Goal: Task Accomplishment & Management: Manage account settings

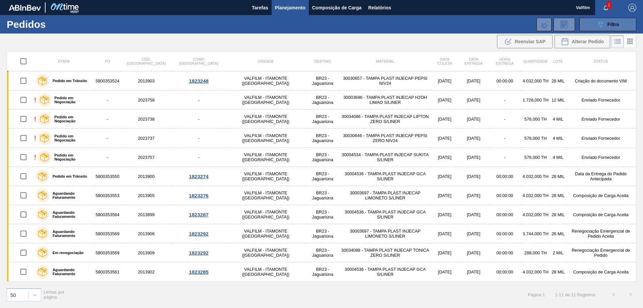
click at [591, 26] on button "089F7B8B-B2A5-4AFE-B5C0-19BA573D28AC Filtro" at bounding box center [608, 24] width 57 height 13
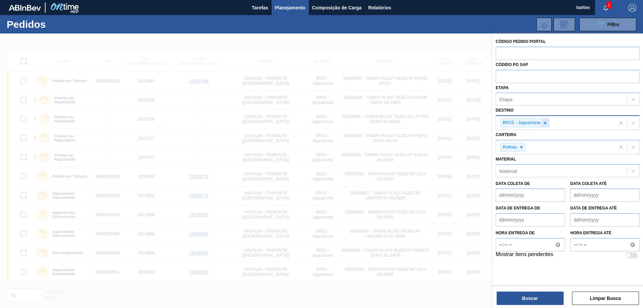
click at [546, 121] on icon at bounding box center [545, 123] width 5 height 5
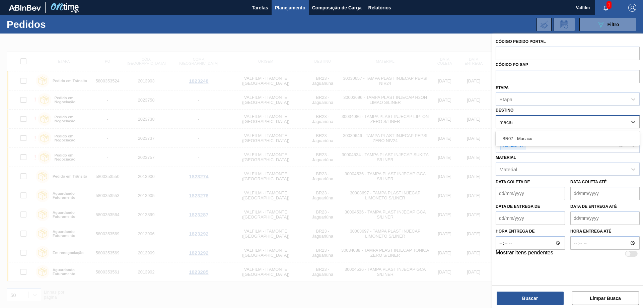
type input "macacu"
click at [541, 142] on div "BR07 - Macacu" at bounding box center [568, 138] width 144 height 12
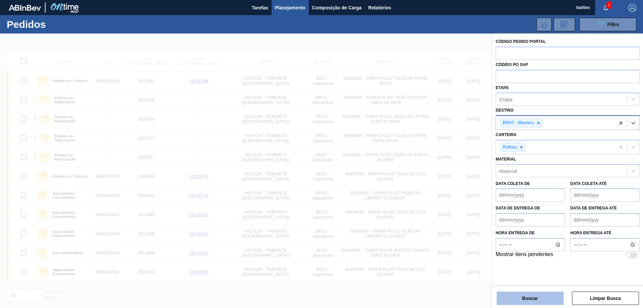
click at [540, 297] on button "Buscar" at bounding box center [530, 298] width 67 height 13
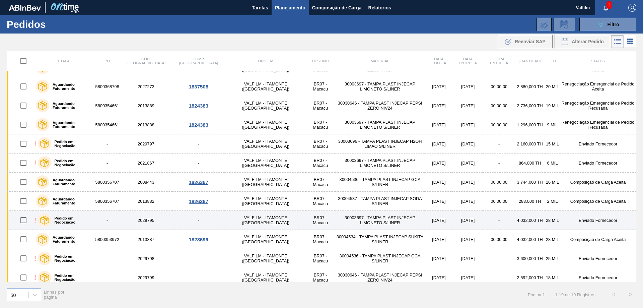
scroll to position [18, 0]
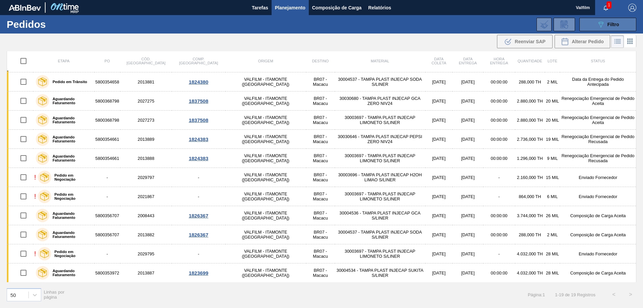
click at [591, 22] on button "089F7B8B-B2A5-4AFE-B5C0-19BA573D28AC Filtro" at bounding box center [608, 24] width 57 height 13
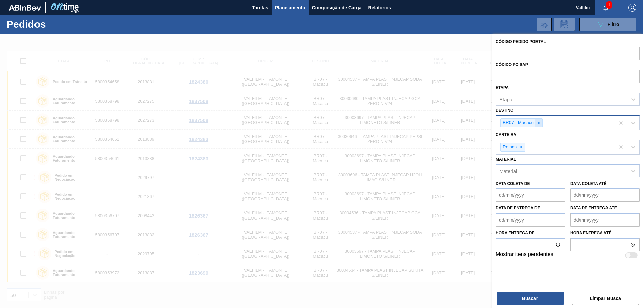
click at [539, 123] on icon at bounding box center [539, 123] width 5 height 5
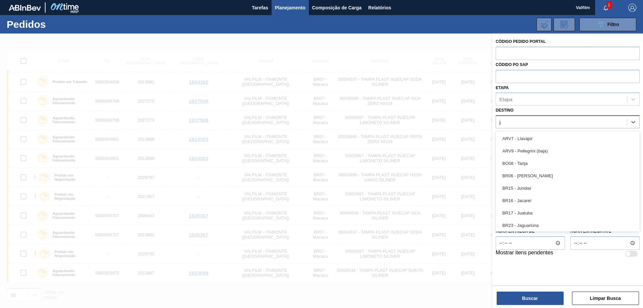
type input "jag"
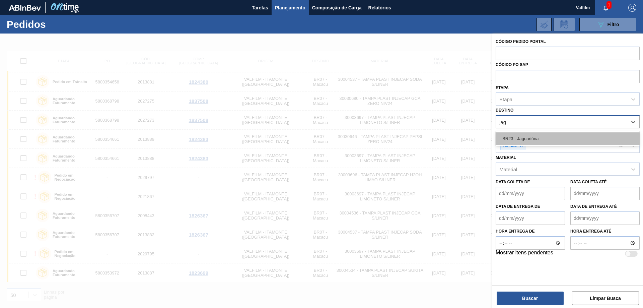
click at [552, 144] on div "BR23 - Jaguariúna" at bounding box center [568, 138] width 144 height 12
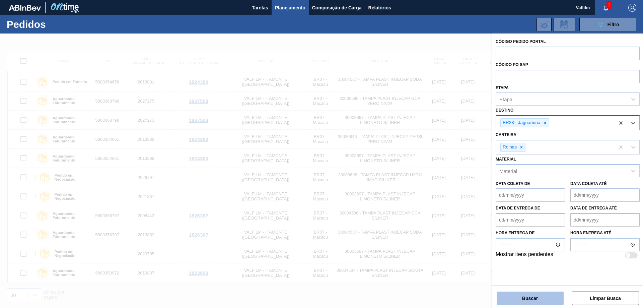
click at [516, 304] on button "Buscar" at bounding box center [530, 298] width 67 height 13
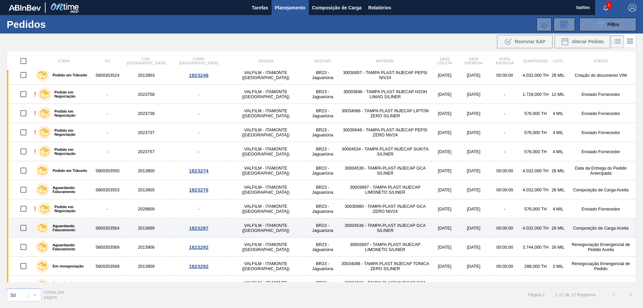
scroll to position [0, 0]
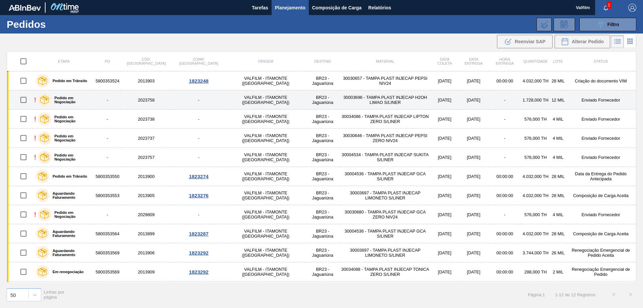
click at [596, 98] on td "Enviado Fornecedor" at bounding box center [601, 99] width 70 height 19
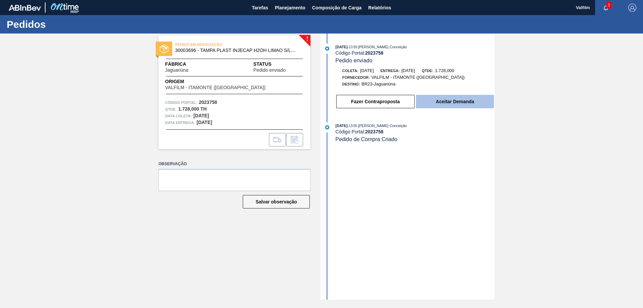
click at [444, 102] on button "Aceitar Demanda" at bounding box center [455, 101] width 78 height 13
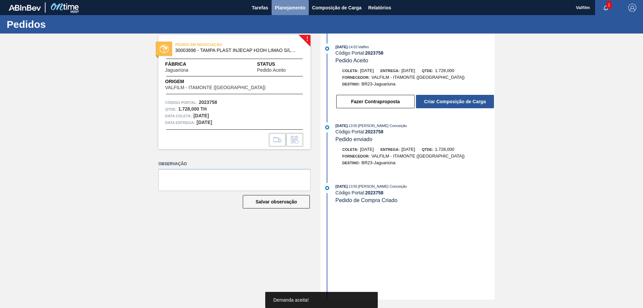
click at [290, 7] on span "Planejamento" at bounding box center [290, 8] width 30 height 8
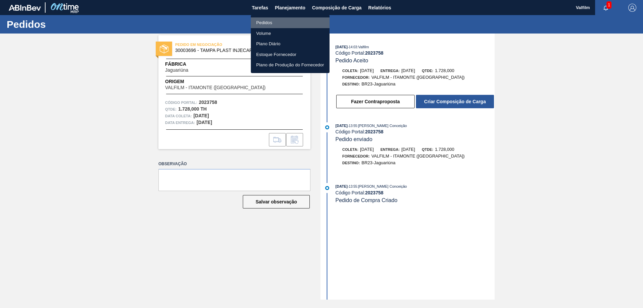
click at [281, 20] on li "Pedidos" at bounding box center [290, 22] width 79 height 11
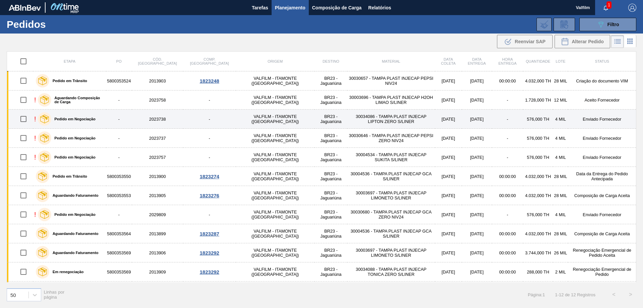
click at [587, 119] on td "Enviado Fornecedor" at bounding box center [602, 119] width 68 height 19
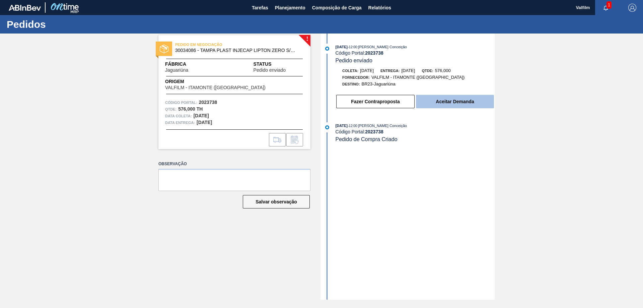
click at [459, 101] on button "Aceitar Demanda" at bounding box center [455, 101] width 78 height 13
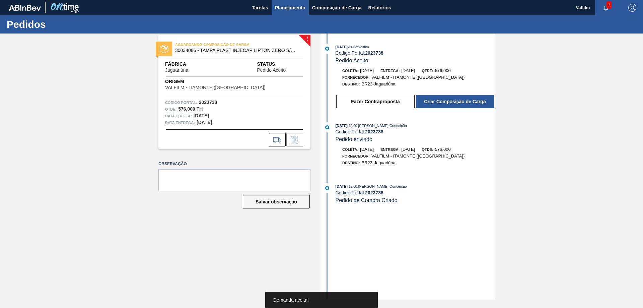
click at [282, 5] on span "Planejamento" at bounding box center [290, 8] width 30 height 8
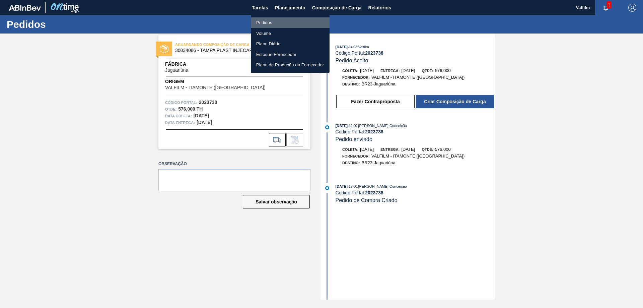
click at [288, 24] on li "Pedidos" at bounding box center [290, 22] width 79 height 11
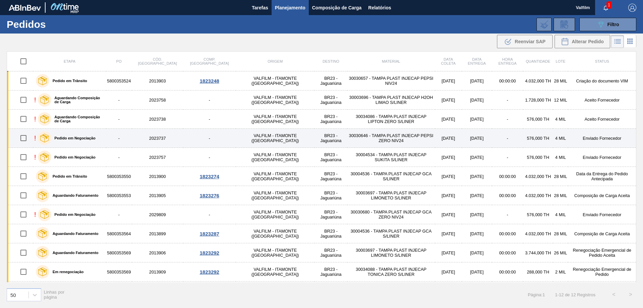
click at [594, 135] on td "Enviado Fornecedor" at bounding box center [602, 138] width 68 height 19
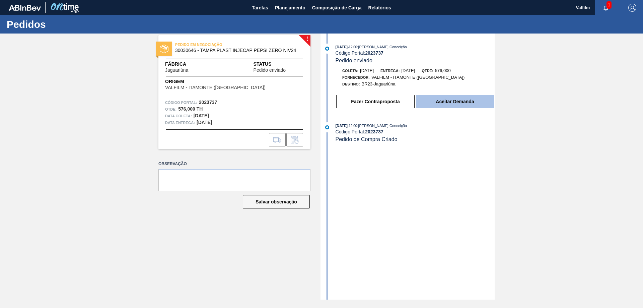
click at [447, 106] on button "Aceitar Demanda" at bounding box center [455, 101] width 78 height 13
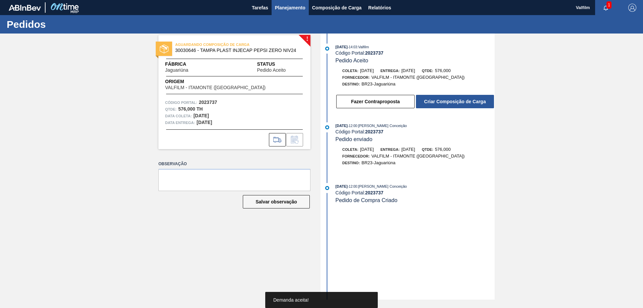
click at [286, 4] on span "Planejamento" at bounding box center [290, 8] width 30 height 8
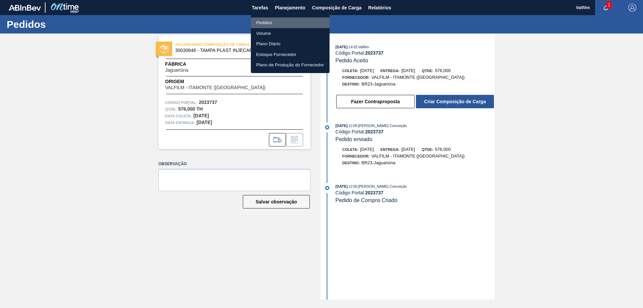
click at [287, 23] on li "Pedidos" at bounding box center [290, 22] width 79 height 11
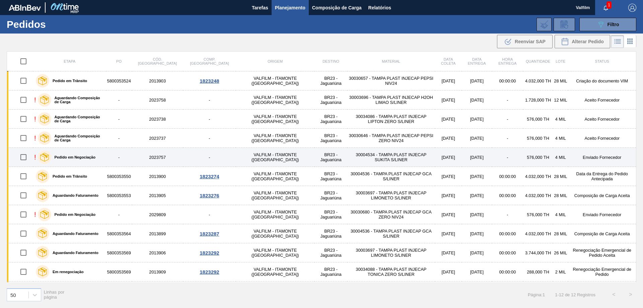
click at [587, 155] on td "Enviado Fornecedor" at bounding box center [602, 157] width 68 height 19
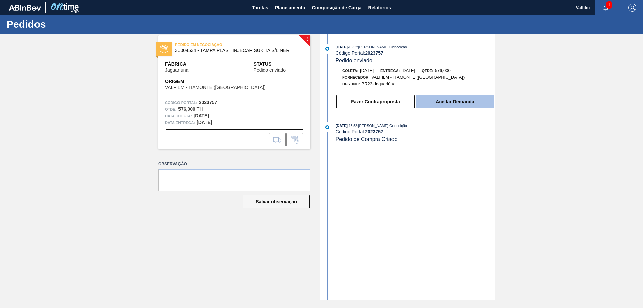
click at [451, 104] on button "Aceitar Demanda" at bounding box center [455, 101] width 78 height 13
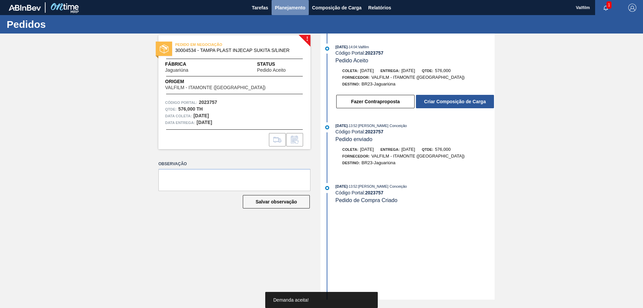
click at [291, 9] on span "Planejamento" at bounding box center [290, 8] width 30 height 8
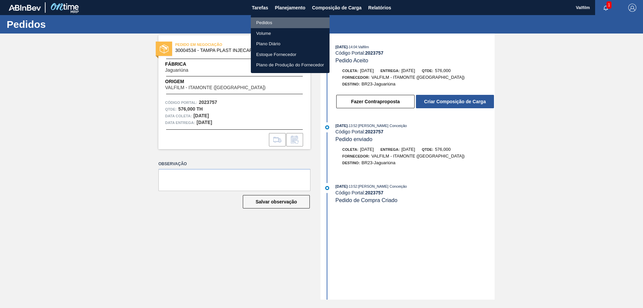
click at [288, 21] on li "Pedidos" at bounding box center [290, 22] width 79 height 11
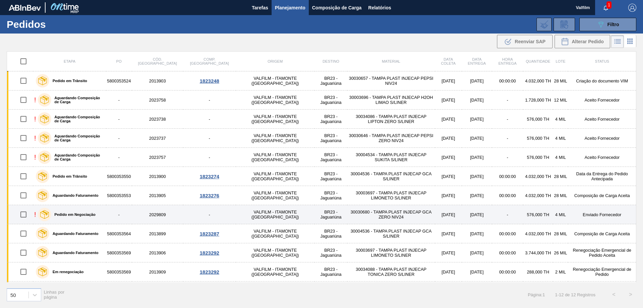
click at [584, 213] on td "Enviado Fornecedor" at bounding box center [602, 214] width 68 height 19
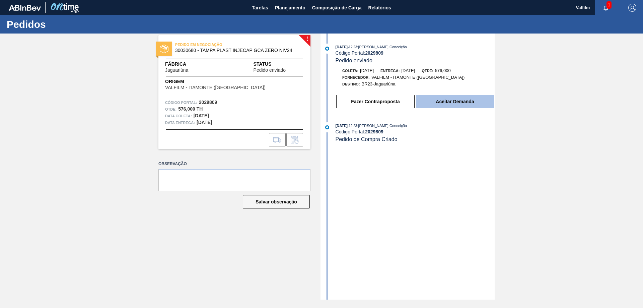
click at [438, 104] on button "Aceitar Demanda" at bounding box center [455, 101] width 78 height 13
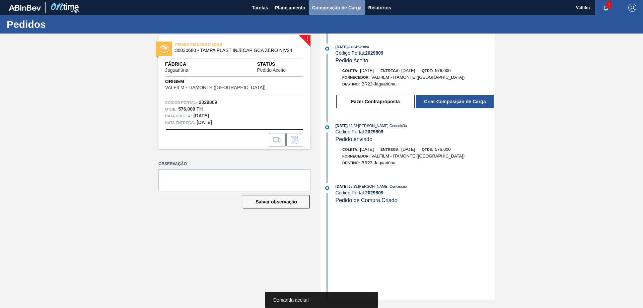
click at [323, 5] on span "Composição de Carga" at bounding box center [337, 8] width 50 height 8
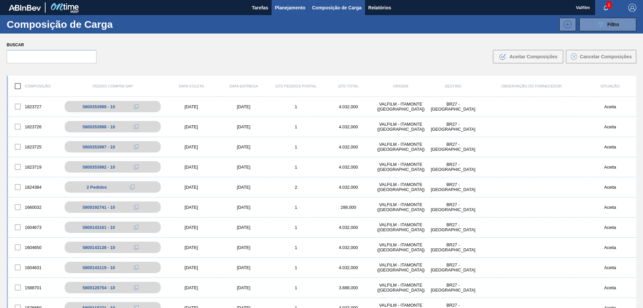
click at [283, 6] on span "Planejamento" at bounding box center [290, 8] width 30 height 8
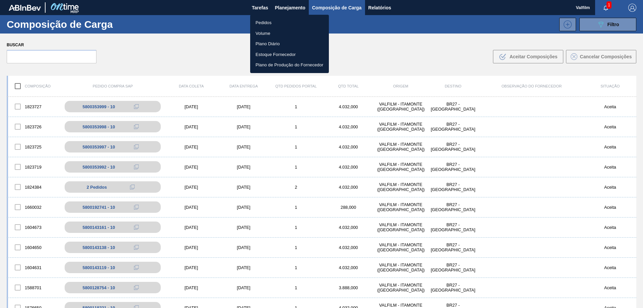
click at [278, 24] on li "Pedidos" at bounding box center [289, 22] width 79 height 11
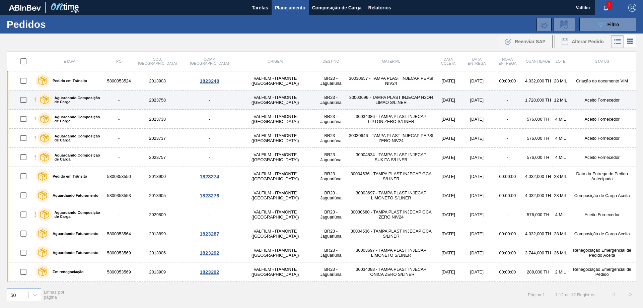
click at [363, 96] on td "30003696 - TAMPA PLAST INJECAP H2OH LIMAO S/LINER" at bounding box center [392, 99] width 88 height 19
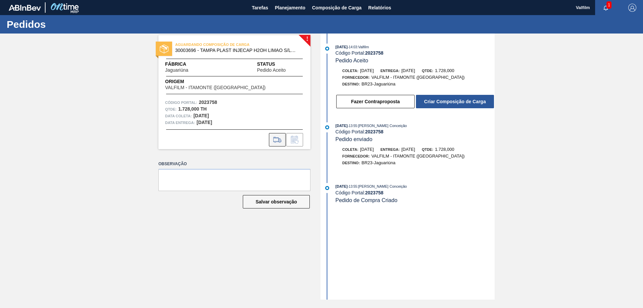
click at [276, 143] on icon at bounding box center [277, 140] width 11 height 8
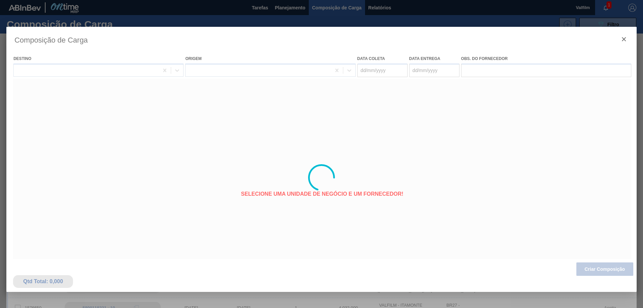
type coleta "[DATE]"
type entrega "[DATE]"
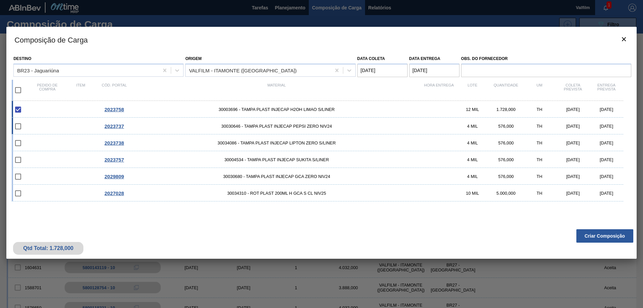
click at [525, 126] on div "TH" at bounding box center [540, 126] width 34 height 5
checkbox input "true"
click at [517, 141] on div "576,000" at bounding box center [507, 142] width 34 height 5
checkbox input "true"
click at [515, 159] on div "576,000" at bounding box center [507, 159] width 34 height 5
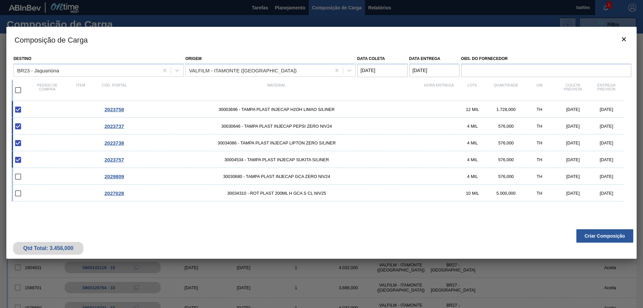
checkbox input "true"
click at [514, 175] on div "576,000" at bounding box center [507, 176] width 34 height 5
checkbox input "true"
click at [605, 235] on button "Criar Composição" at bounding box center [605, 235] width 57 height 13
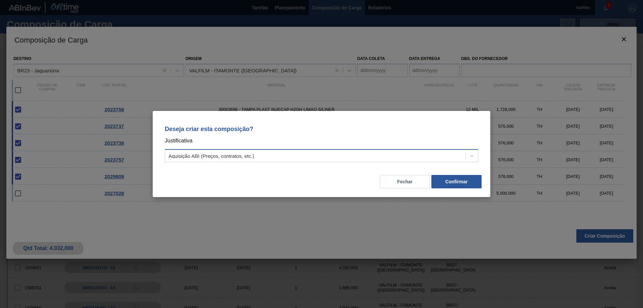
click at [343, 159] on div "Aquisição ABI (Preços, contratos, etc.)" at bounding box center [315, 156] width 301 height 10
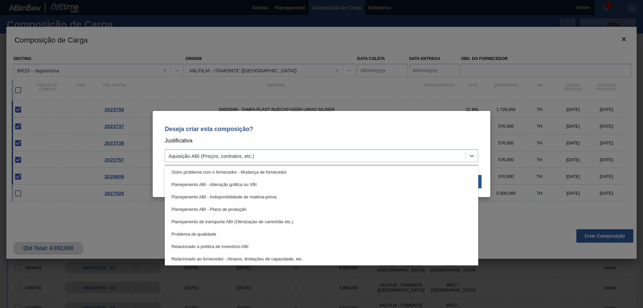
scroll to position [125, 0]
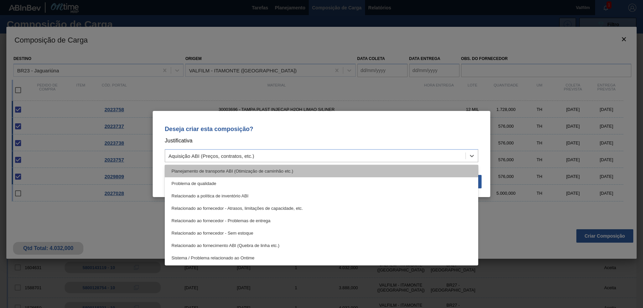
click at [272, 171] on div "Planejamento de transporte ABI (Otimização de caminhão etc.)" at bounding box center [322, 171] width 314 height 12
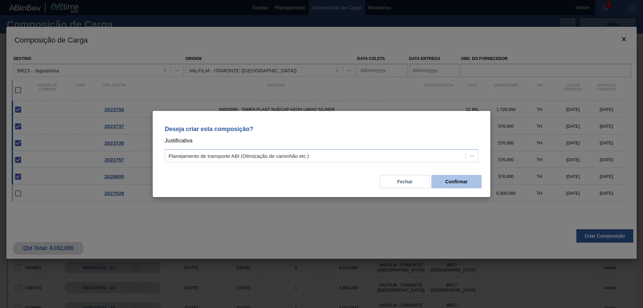
click at [449, 178] on button "Confirmar" at bounding box center [457, 181] width 50 height 13
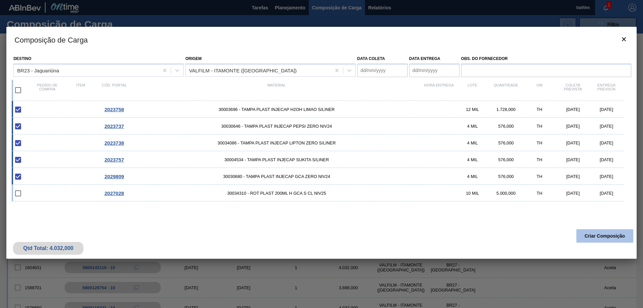
click at [607, 237] on button "Criar Composição" at bounding box center [605, 235] width 57 height 13
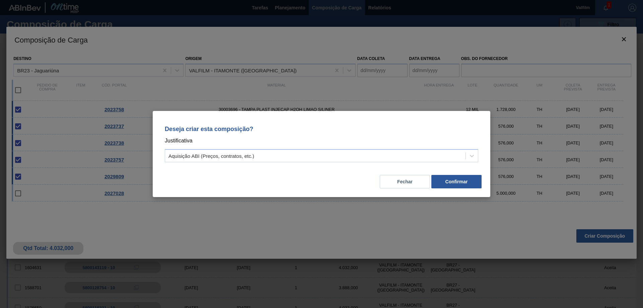
click at [376, 223] on div "Deseja criar esta composição? Justificativa Aquisição ABI (Preços, contratos, e…" at bounding box center [321, 154] width 643 height 308
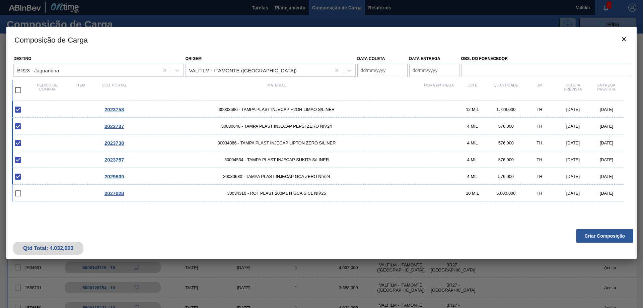
click at [376, 70] on coleta "Data coleta" at bounding box center [383, 70] width 50 height 13
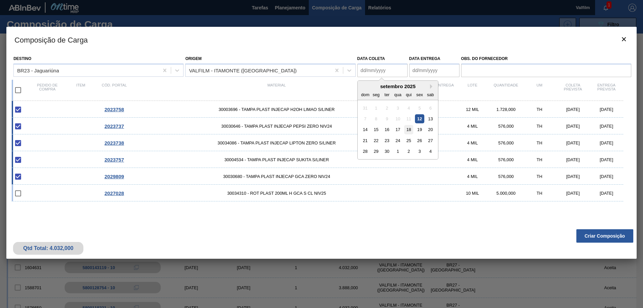
click at [412, 130] on div "18" at bounding box center [408, 129] width 9 height 9
type coleta "[DATE]"
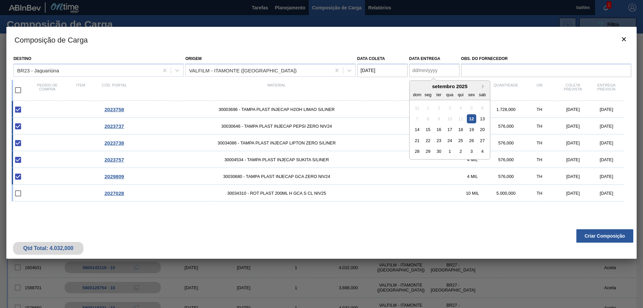
click at [424, 66] on entrega "Data entrega" at bounding box center [435, 70] width 50 height 13
click at [474, 131] on div "19" at bounding box center [471, 129] width 9 height 9
type entrega "[DATE]"
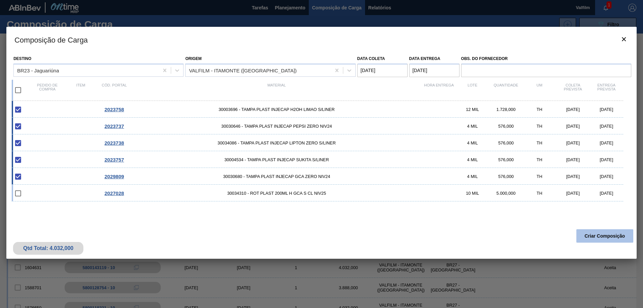
click at [599, 236] on button "Criar Composição" at bounding box center [605, 235] width 57 height 13
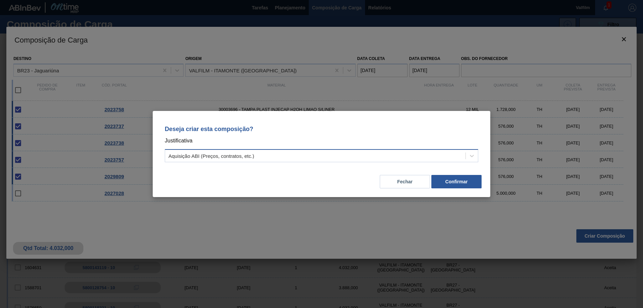
click at [440, 155] on div "Aquisição ABI (Preços, contratos, etc.)" at bounding box center [315, 156] width 301 height 10
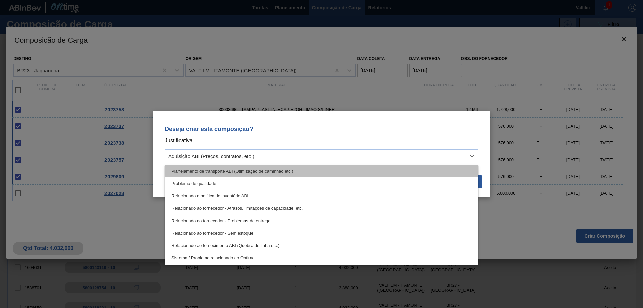
click at [306, 170] on div "Planejamento de transporte ABI (Otimização de caminhão etc.)" at bounding box center [322, 171] width 314 height 12
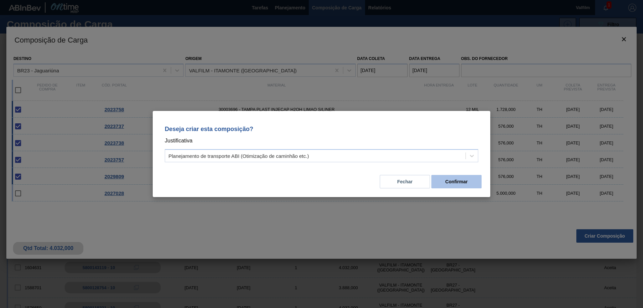
click at [467, 180] on button "Confirmar" at bounding box center [457, 181] width 50 height 13
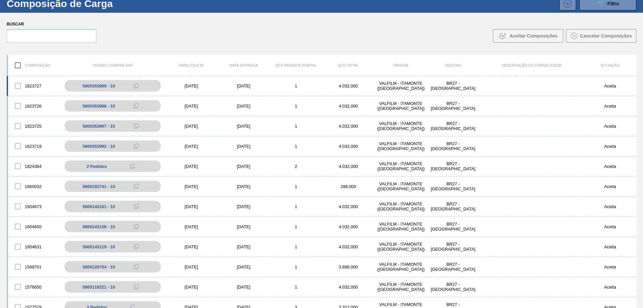
scroll to position [0, 0]
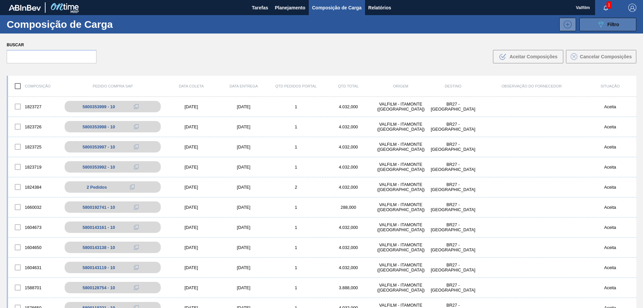
click at [592, 22] on button "089F7B8B-B2A5-4AFE-B5C0-19BA573D28AC Filtro" at bounding box center [608, 24] width 57 height 13
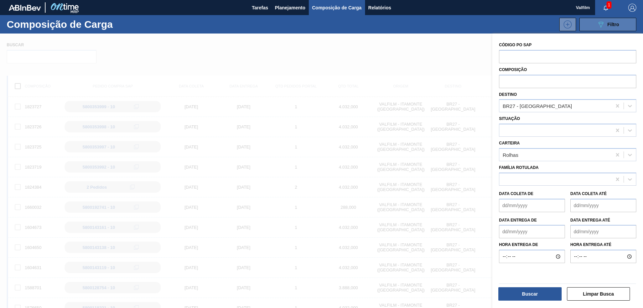
click at [593, 24] on button "089F7B8B-B2A5-4AFE-B5C0-19BA573D28AC Filtro" at bounding box center [608, 24] width 57 height 13
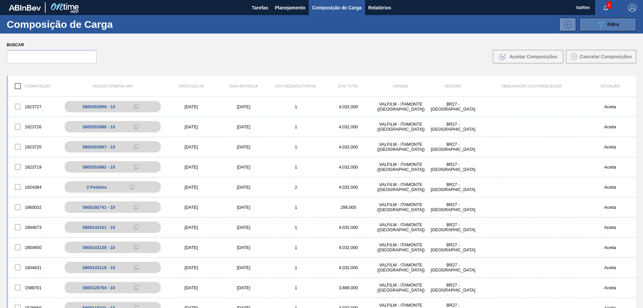
click at [593, 24] on button "089F7B8B-B2A5-4AFE-B5C0-19BA573D28AC Filtro" at bounding box center [608, 24] width 57 height 13
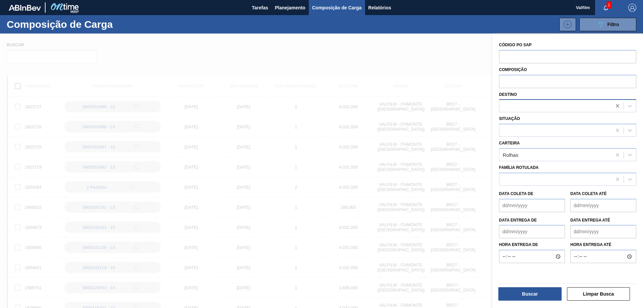
click at [615, 104] on icon at bounding box center [618, 106] width 7 height 7
type input "jag"
click at [571, 119] on div "BR23 - Jaguariúna" at bounding box center [567, 122] width 137 height 12
click at [540, 290] on button "Buscar" at bounding box center [530, 293] width 63 height 13
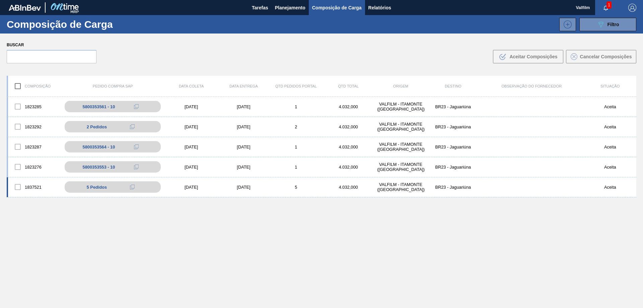
click at [261, 191] on div "1837521 5 Pedidos 5800368809 - 10 5800368809 - 20 5800368809 - 50 5800368809 - …" at bounding box center [322, 187] width 630 height 20
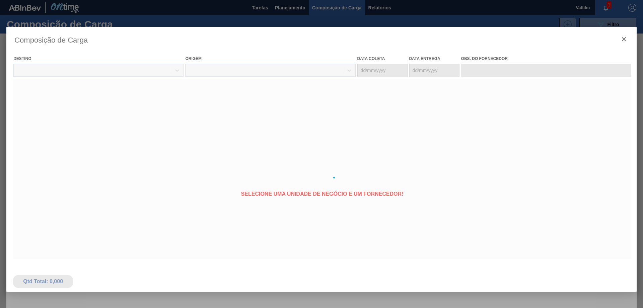
type coleta "[DATE]"
type entrega "[DATE]"
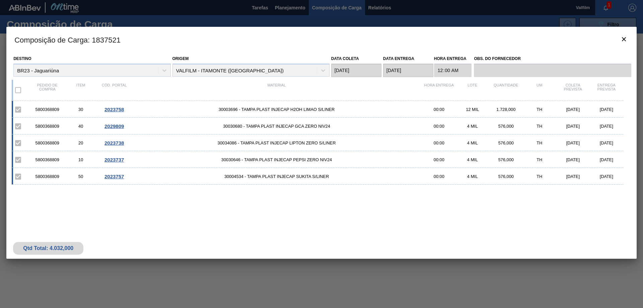
click at [113, 110] on span "2023758" at bounding box center [114, 110] width 19 height 6
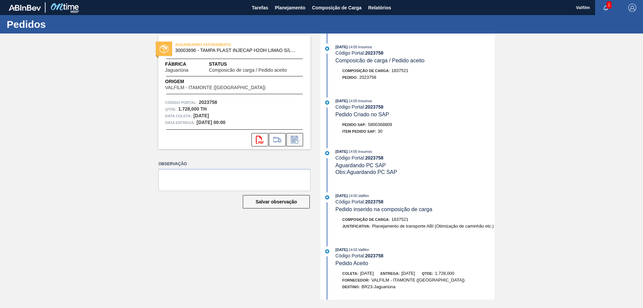
click at [296, 141] on icon at bounding box center [295, 140] width 11 height 8
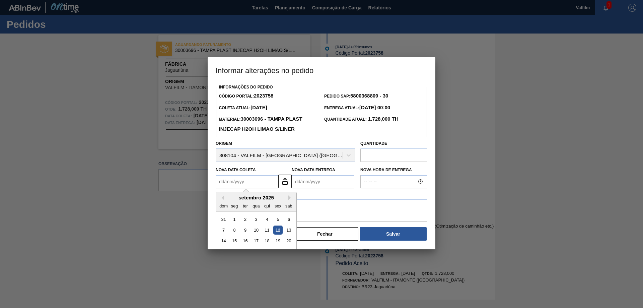
click at [267, 181] on Coleta2023758 "Nova Data Coleta" at bounding box center [247, 181] width 63 height 13
click at [270, 243] on div "18" at bounding box center [267, 240] width 9 height 9
type Coleta2023758 "[DATE]"
type Entrega2023758 "[DATE]"
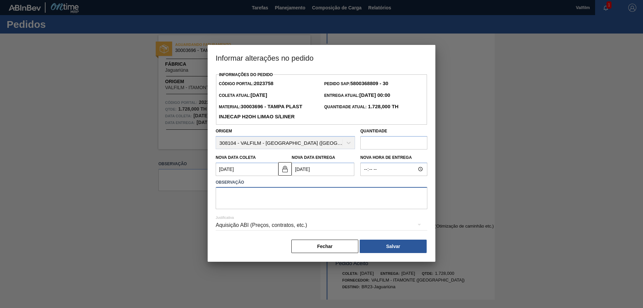
click at [318, 198] on textarea at bounding box center [322, 198] width 212 height 22
click at [235, 197] on textarea at bounding box center [322, 198] width 212 height 22
type textarea "D"
click at [234, 194] on textarea "Nova data alinhada para a entrega." at bounding box center [322, 198] width 212 height 22
type textarea "Data alinhada para a entrega."
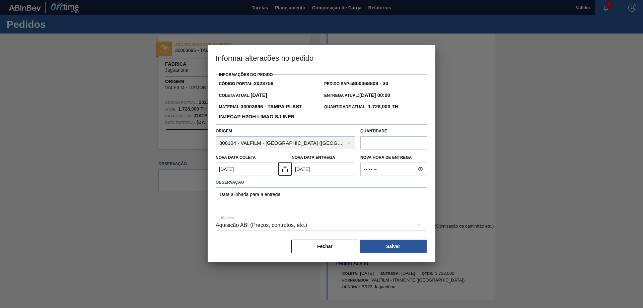
click at [361, 224] on div "Aquisição ABI (Preços, contratos, etc.)" at bounding box center [322, 225] width 212 height 19
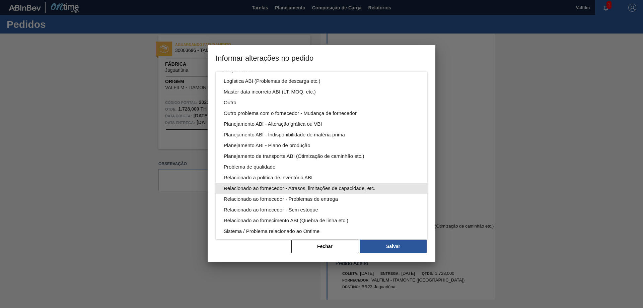
scroll to position [36, 0]
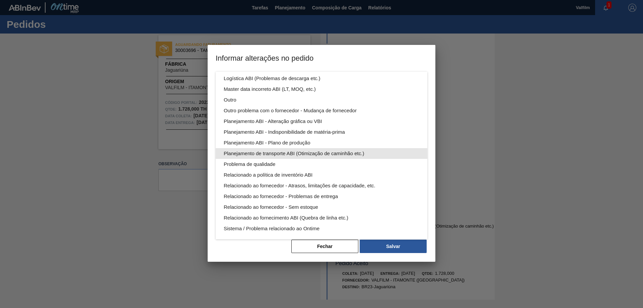
click at [321, 152] on div "Planejamento de transporte ABI (Otimização de caminhão etc.)" at bounding box center [322, 153] width 196 height 11
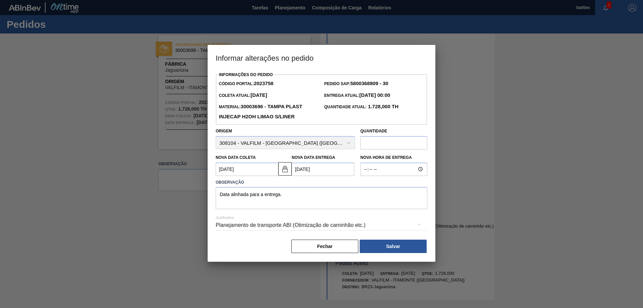
scroll to position [0, 0]
click at [395, 248] on button "Salvar" at bounding box center [393, 246] width 67 height 13
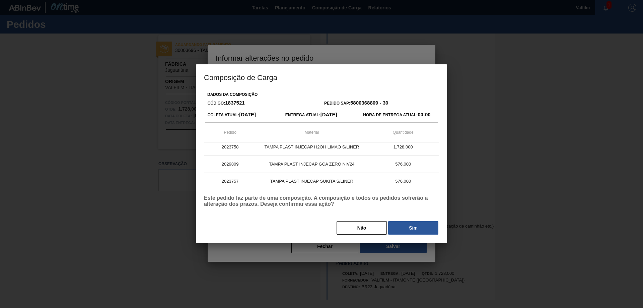
scroll to position [38, 0]
click at [419, 225] on button "Sim" at bounding box center [413, 227] width 50 height 13
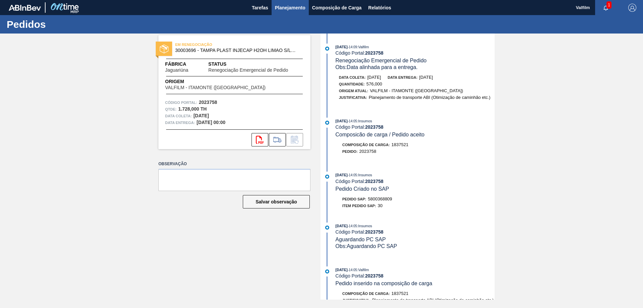
click at [285, 6] on span "Planejamento" at bounding box center [290, 8] width 30 height 8
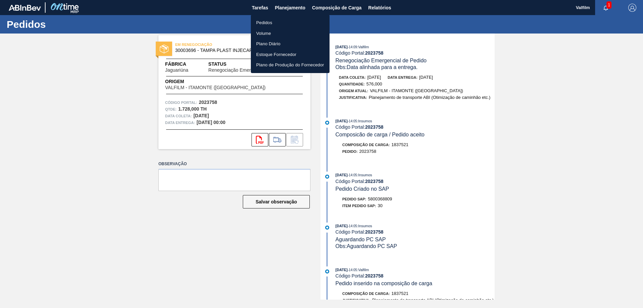
click at [267, 19] on li "Pedidos" at bounding box center [290, 22] width 79 height 11
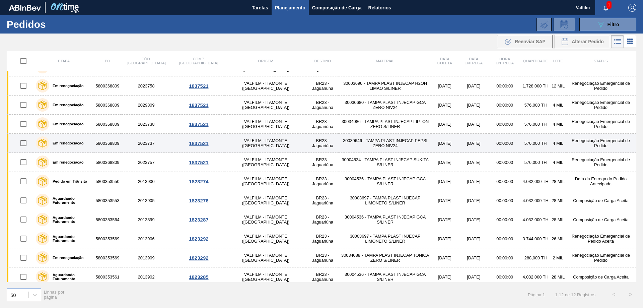
scroll to position [18, 0]
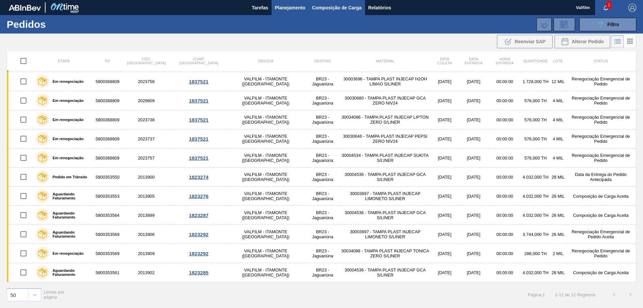
click at [336, 7] on span "Composição de Carga" at bounding box center [337, 8] width 50 height 8
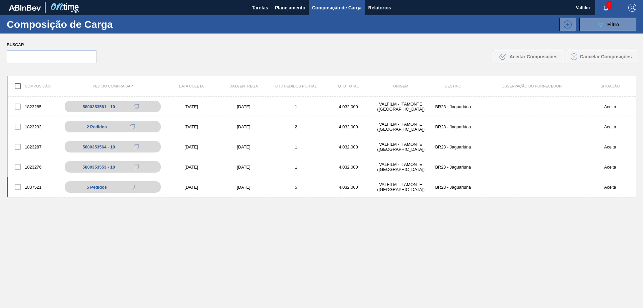
click at [243, 188] on div "[DATE]" at bounding box center [243, 187] width 52 height 5
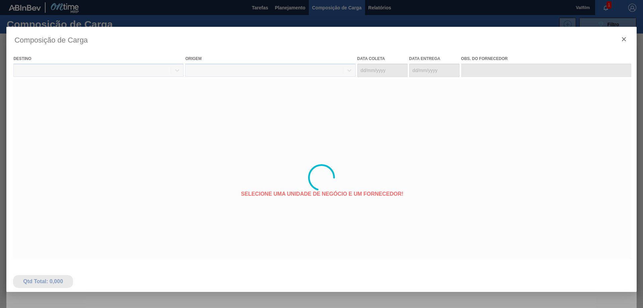
type coleta "[DATE]"
type entrega "[DATE]"
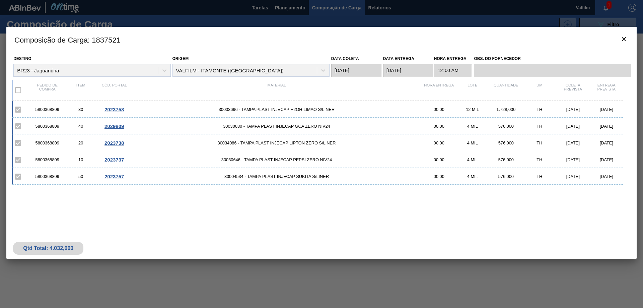
click at [45, 112] on div "5800368809" at bounding box center [47, 109] width 34 height 5
copy div "5800368809"
click at [622, 40] on icon "botão de ícone" at bounding box center [624, 39] width 8 height 8
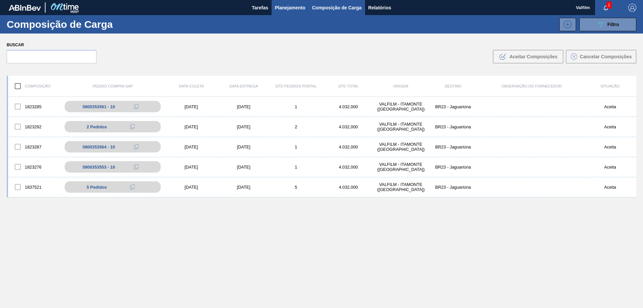
click at [282, 7] on span "Planejamento" at bounding box center [290, 8] width 30 height 8
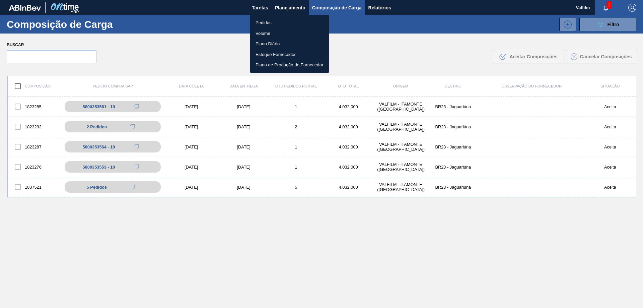
click at [268, 20] on li "Pedidos" at bounding box center [289, 22] width 79 height 11
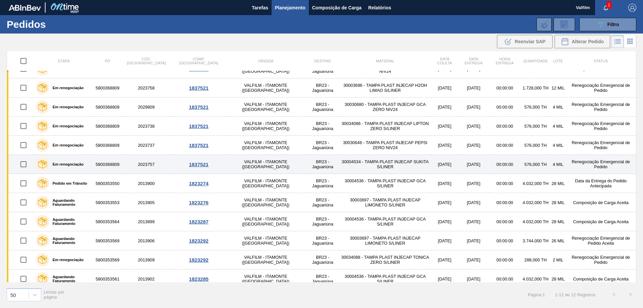
scroll to position [18, 0]
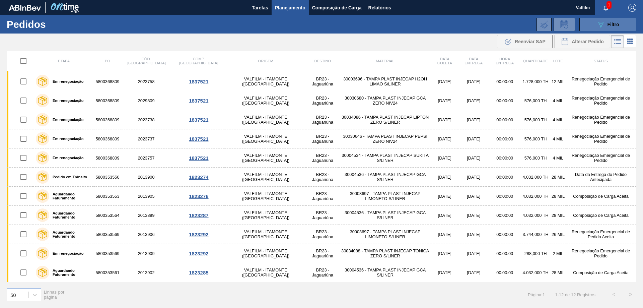
click at [593, 26] on button "089F7B8B-B2A5-4AFE-B5C0-19BA573D28AC Filtro" at bounding box center [608, 24] width 57 height 13
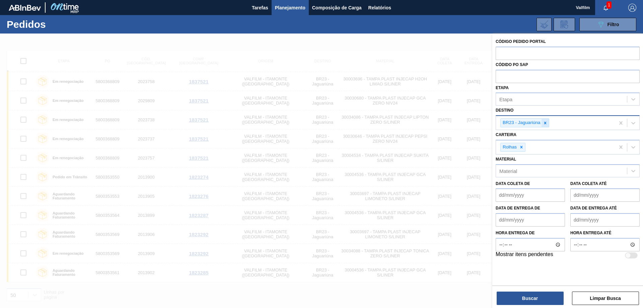
click at [544, 124] on icon at bounding box center [545, 123] width 5 height 5
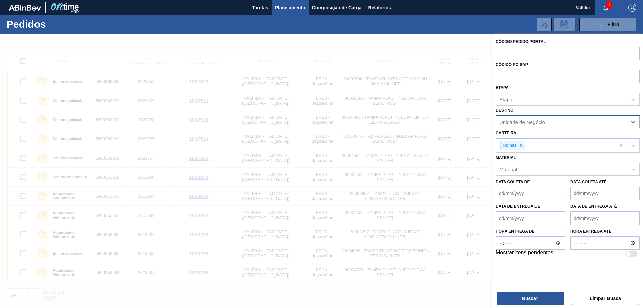
click at [524, 123] on div "Unidade de Negócio" at bounding box center [523, 122] width 46 height 6
type input "macacu"
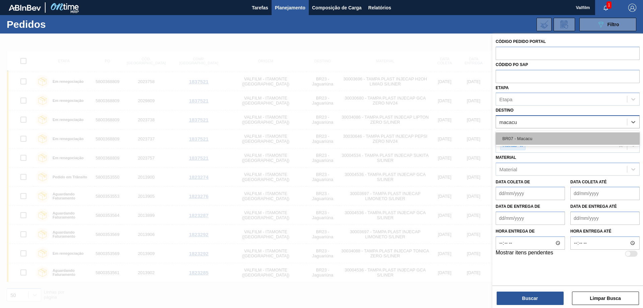
click at [532, 137] on div "BR07 - Macacu" at bounding box center [568, 138] width 144 height 12
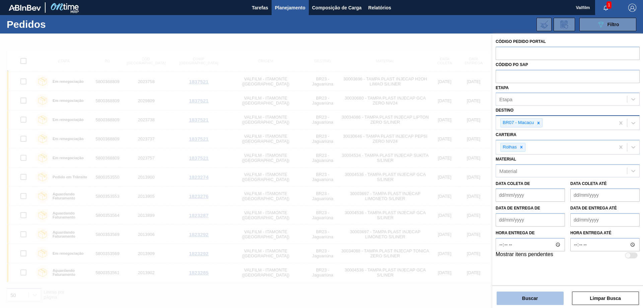
click at [533, 294] on button "Buscar" at bounding box center [530, 298] width 67 height 13
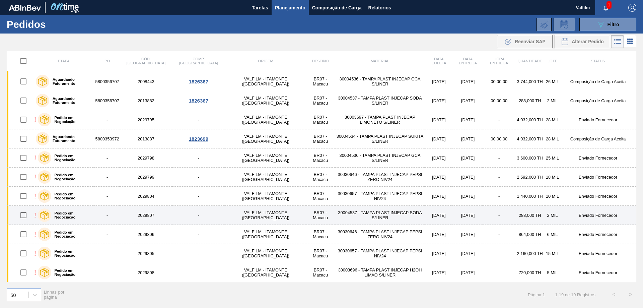
scroll to position [0, 0]
